Goal: Navigation & Orientation: Find specific page/section

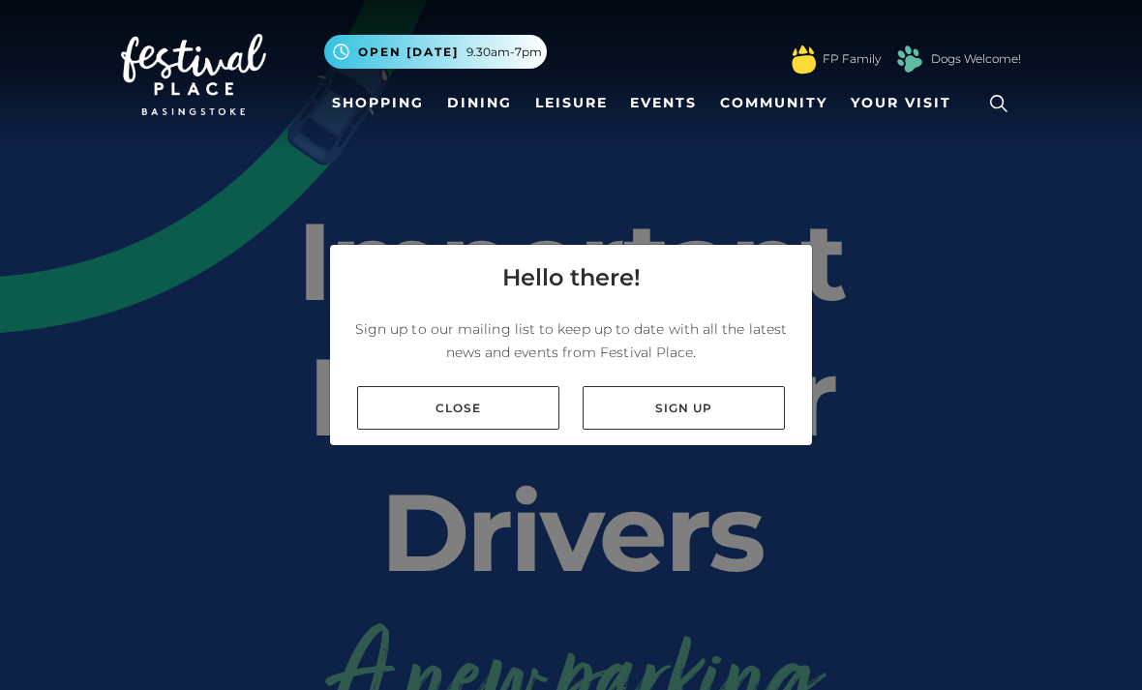
click at [505, 430] on link "Close" at bounding box center [458, 408] width 202 height 44
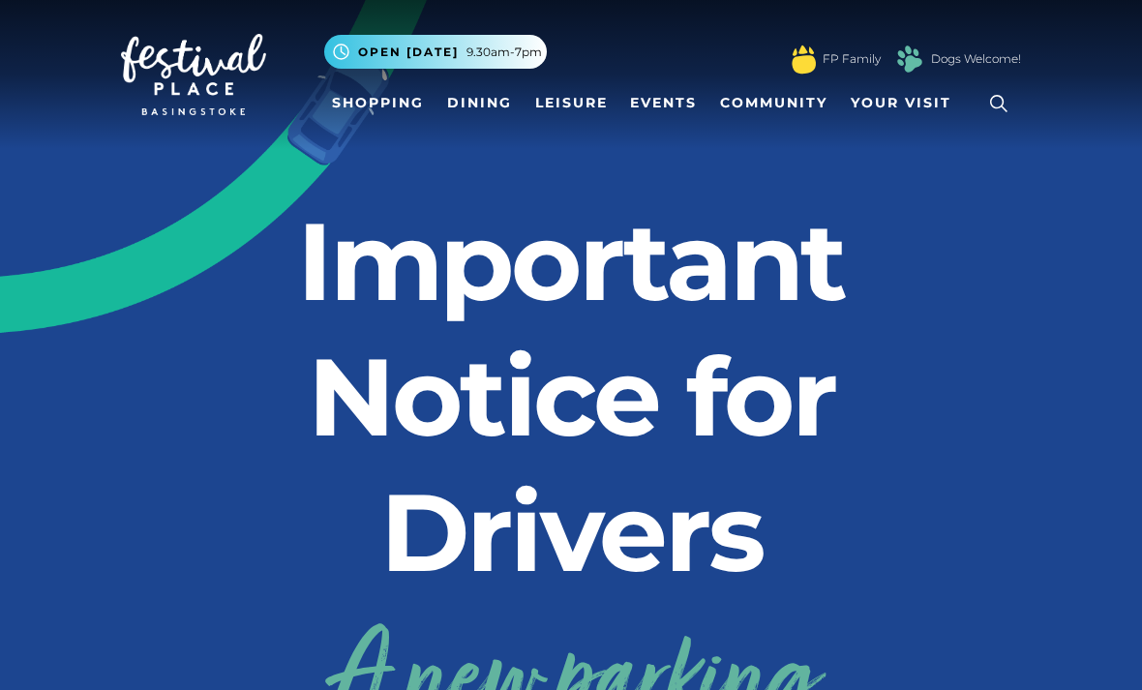
click at [484, 100] on link "Dining" at bounding box center [479, 103] width 80 height 36
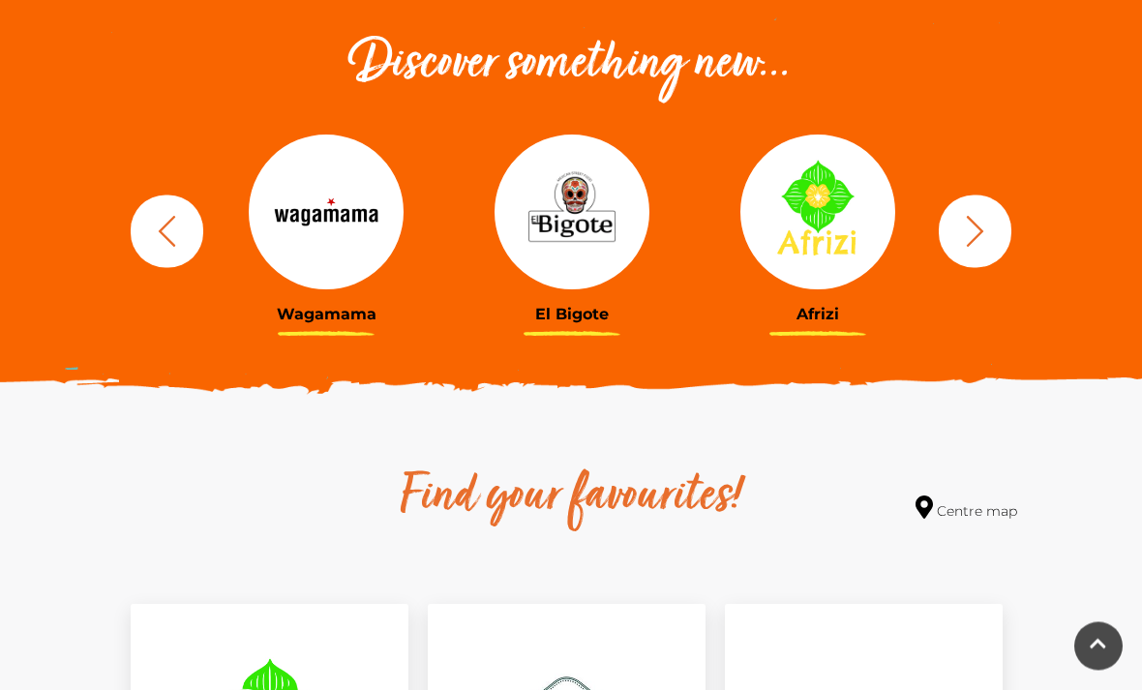
scroll to position [671, 0]
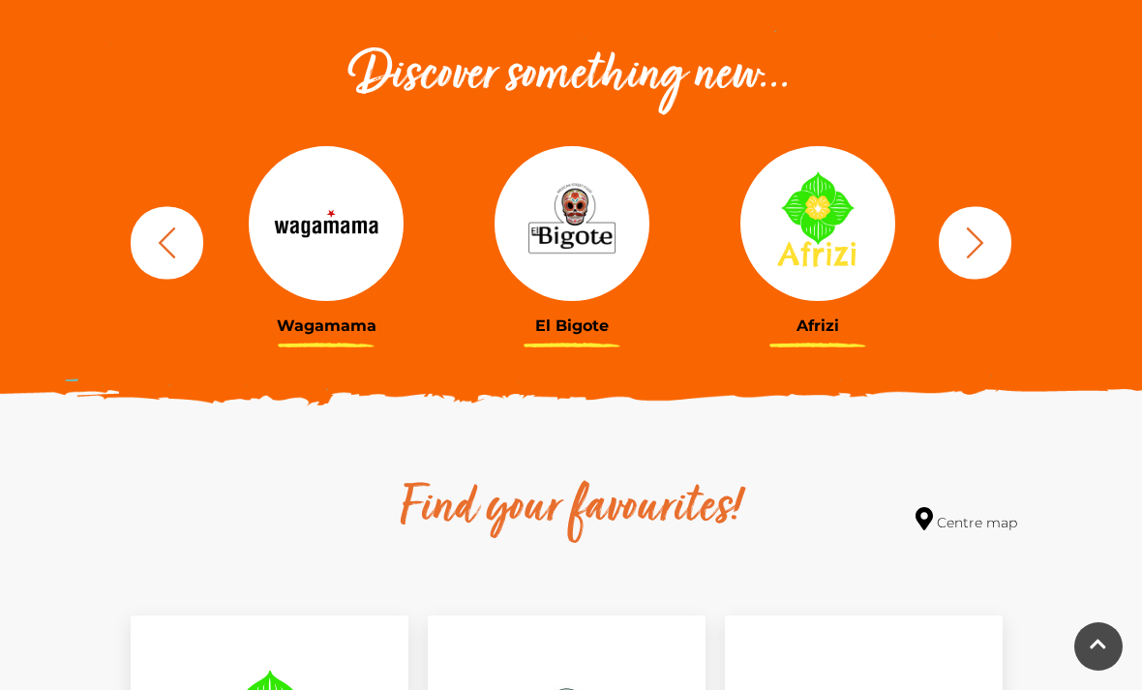
click at [990, 243] on icon "button" at bounding box center [975, 243] width 36 height 36
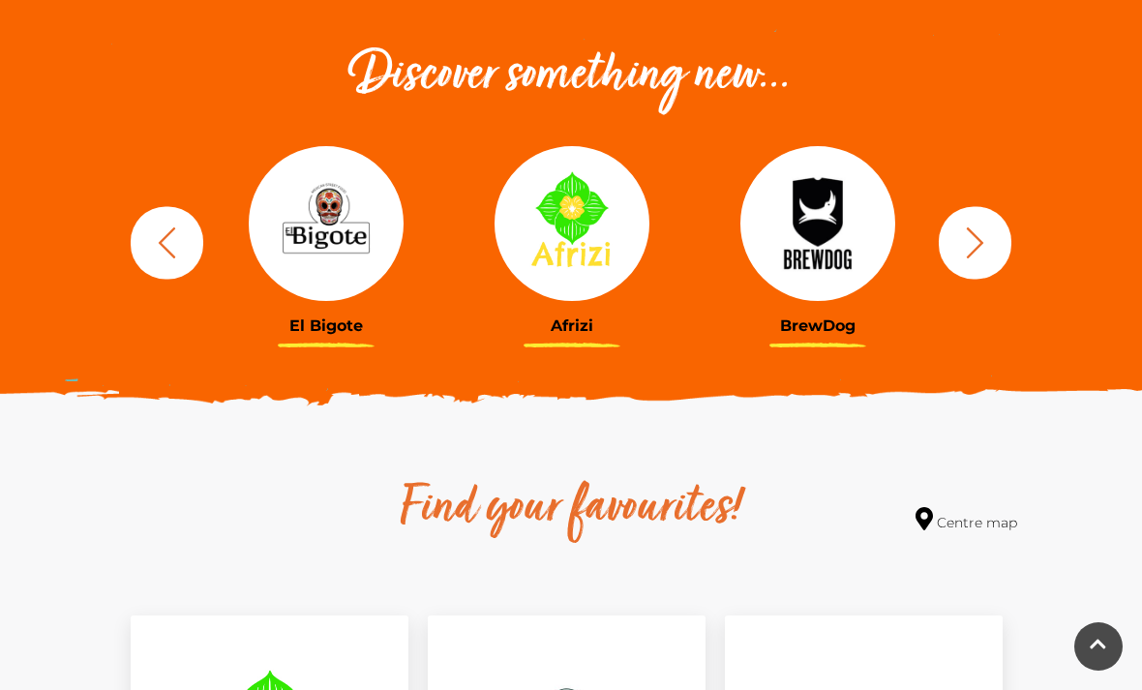
click at [982, 235] on icon "button" at bounding box center [975, 243] width 36 height 36
click at [979, 246] on icon "button" at bounding box center [975, 241] width 17 height 31
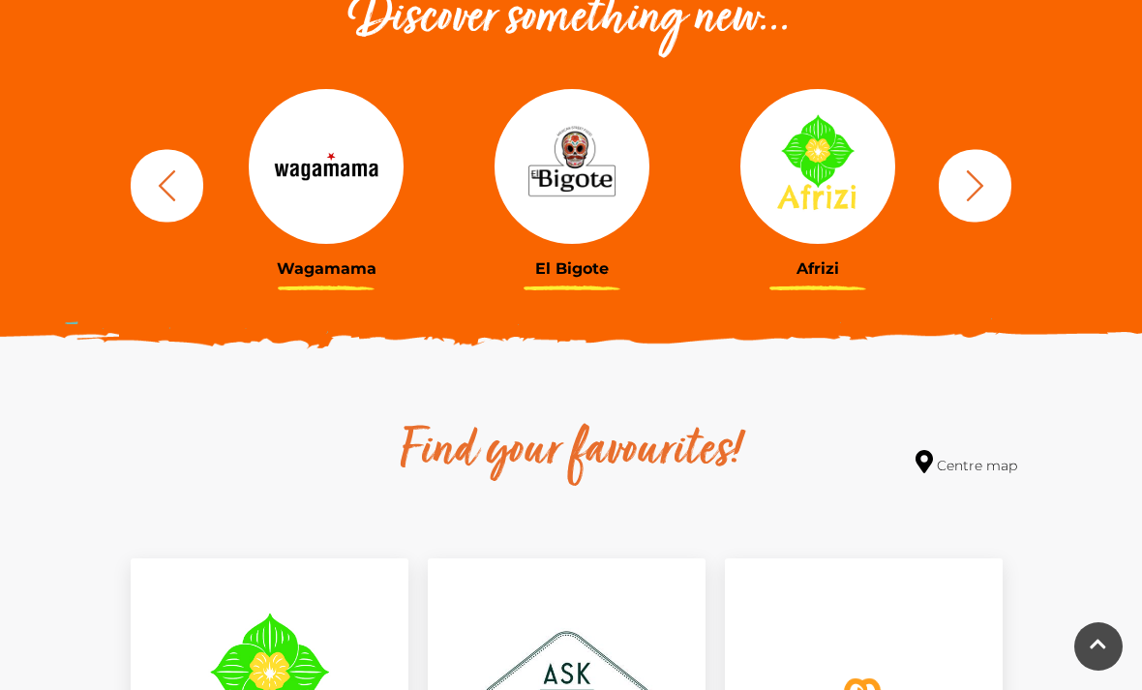
scroll to position [740, 0]
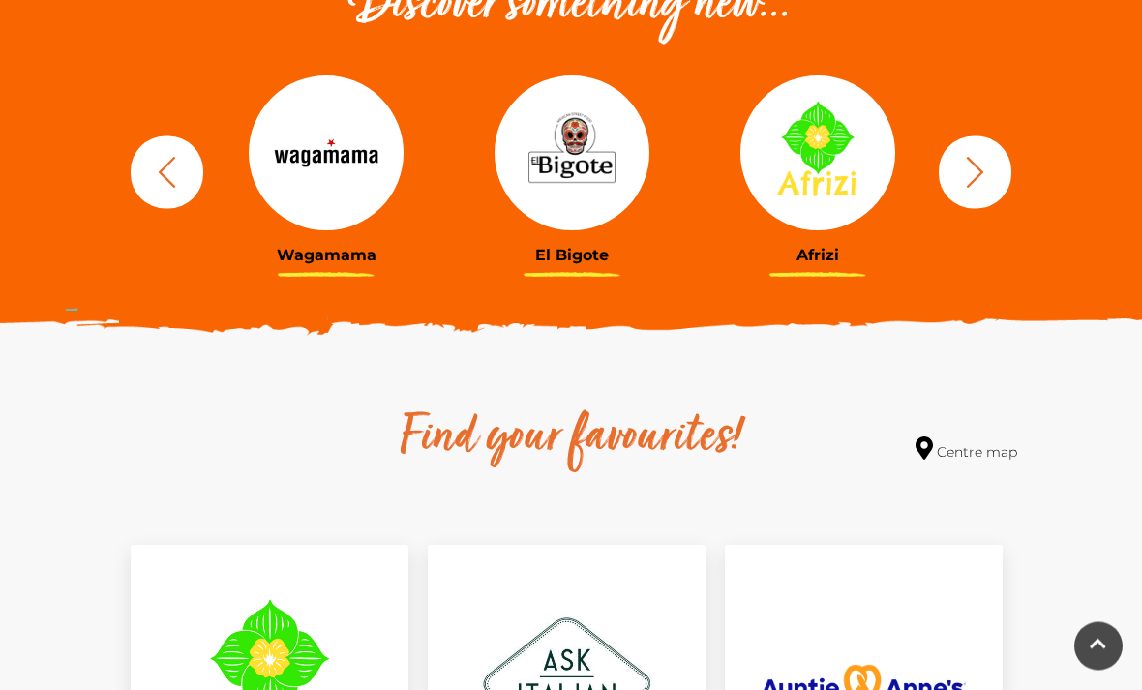
click at [998, 166] on button "button" at bounding box center [975, 172] width 73 height 73
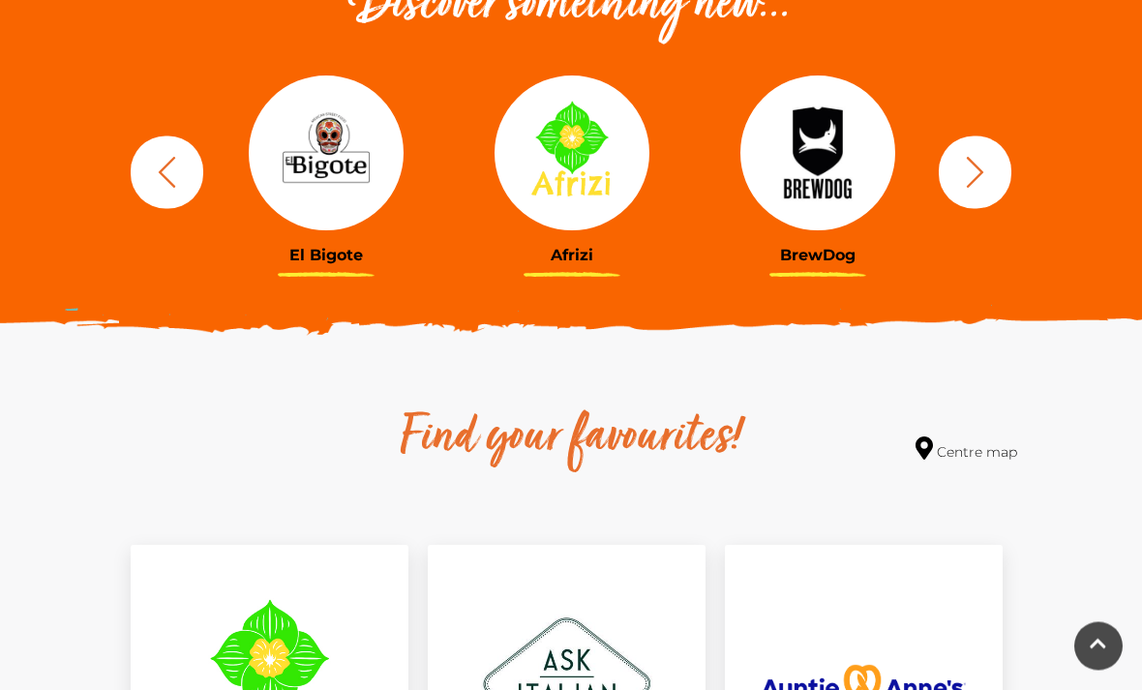
click at [973, 170] on icon "button" at bounding box center [975, 173] width 36 height 36
click at [977, 172] on icon "button" at bounding box center [975, 173] width 36 height 36
click at [975, 164] on icon "button" at bounding box center [975, 172] width 17 height 31
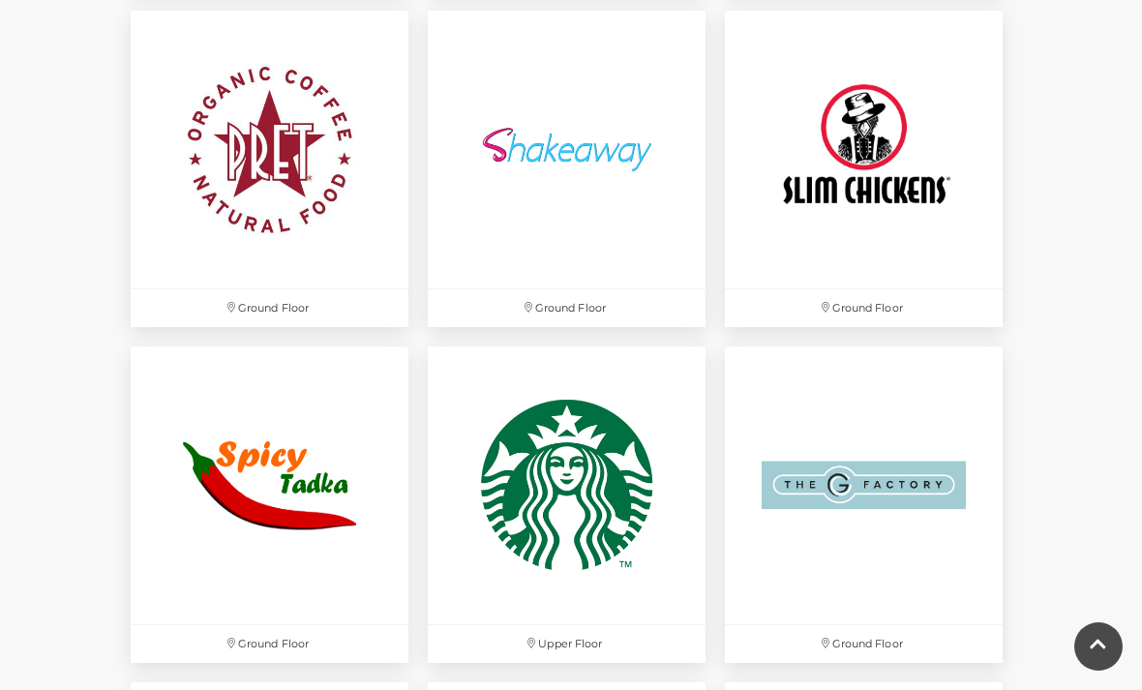
scroll to position [4966, 0]
